Goal: Transaction & Acquisition: Purchase product/service

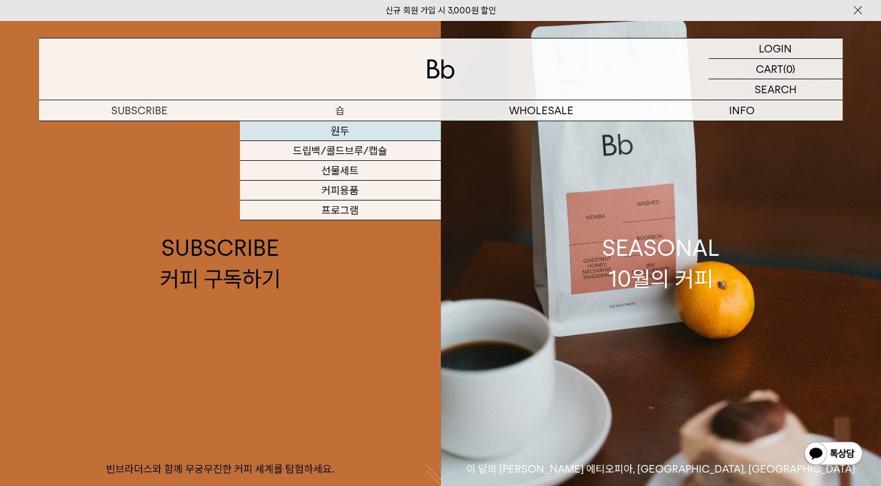
click at [345, 129] on link "원두" at bounding box center [340, 131] width 201 height 20
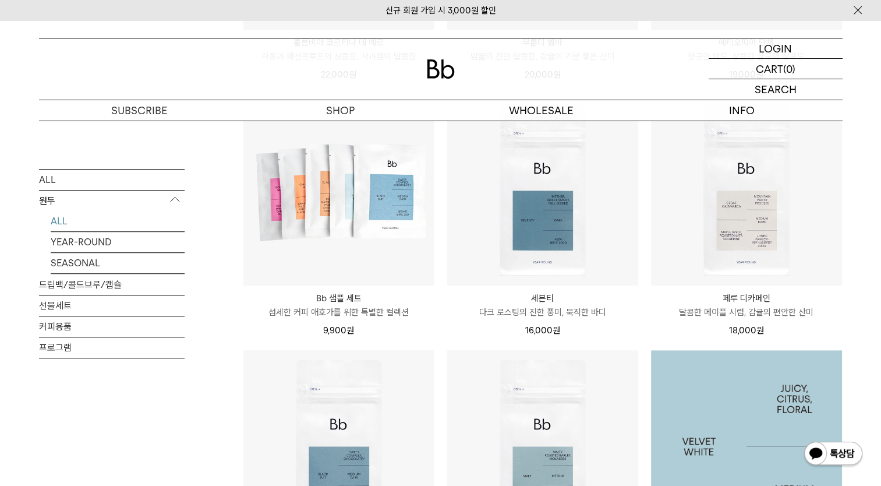
scroll to position [640, 0]
